Goal: Register for event/course

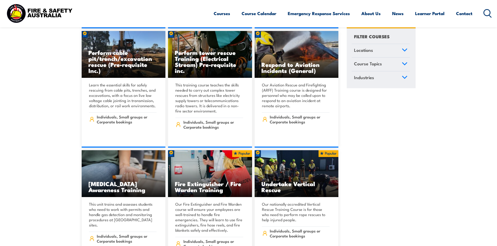
scroll to position [1903, 0]
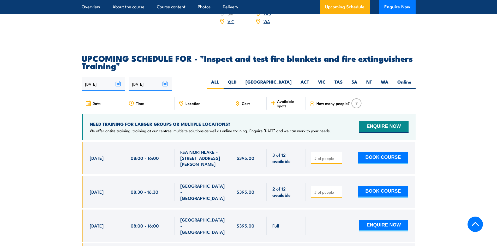
scroll to position [913, 0]
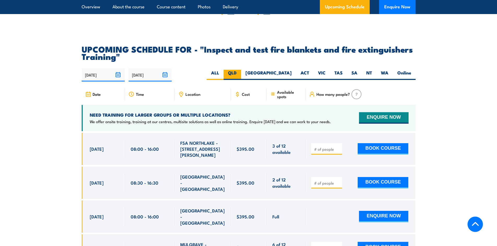
click at [241, 80] on label "QLD" at bounding box center [231, 75] width 17 height 10
click at [240, 73] on input "QLD" at bounding box center [237, 71] width 3 height 3
radio input "true"
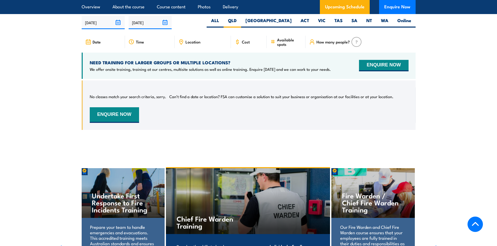
scroll to position [968, 0]
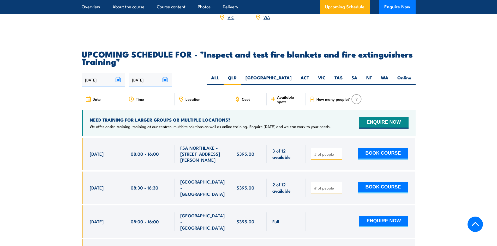
scroll to position [913, 0]
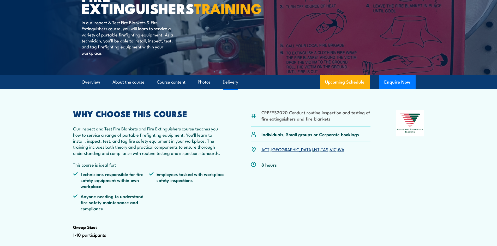
scroll to position [104, 0]
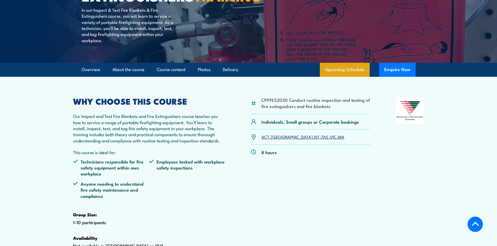
click at [356, 77] on link "Upcoming Schedule" at bounding box center [345, 70] width 50 height 14
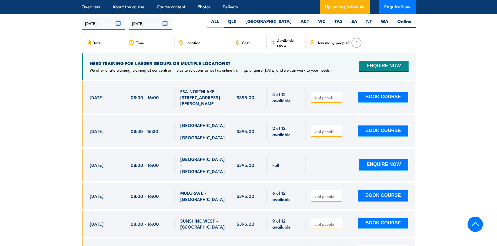
scroll to position [968, 0]
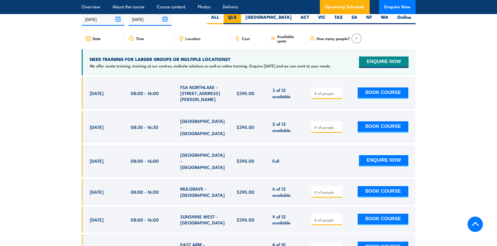
click at [241, 24] on label "QLD" at bounding box center [231, 19] width 17 height 10
click at [240, 17] on input "QLD" at bounding box center [237, 15] width 3 height 3
radio input "true"
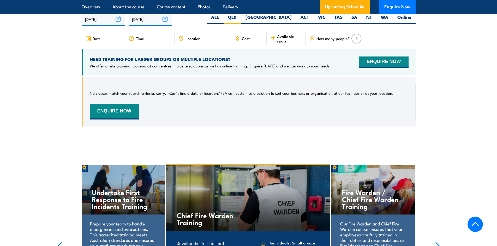
scroll to position [942, 0]
